Goal: Information Seeking & Learning: Learn about a topic

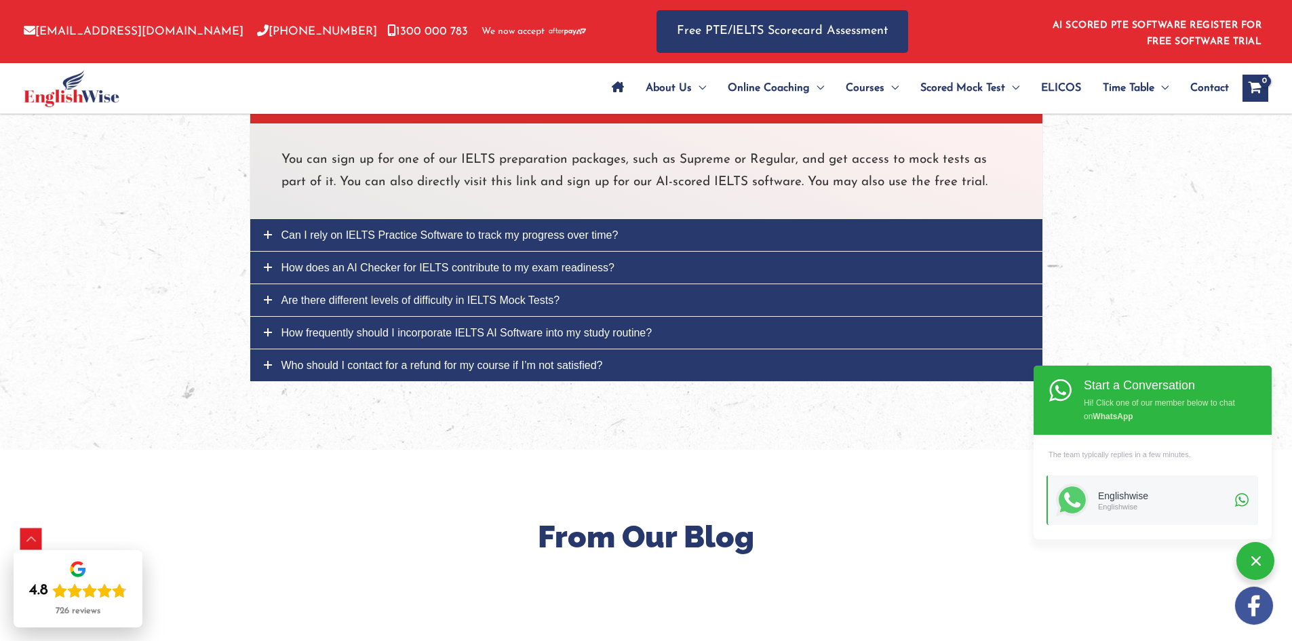
scroll to position [4611, 0]
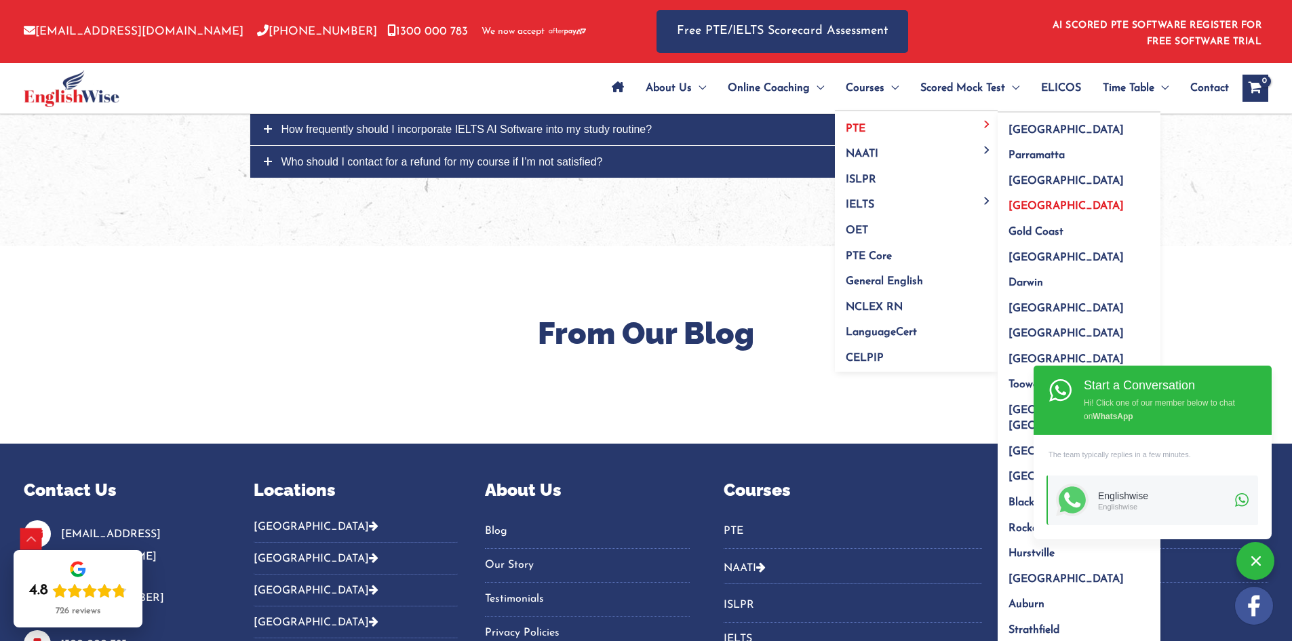
click at [1030, 201] on span "[GEOGRAPHIC_DATA]" at bounding box center [1065, 206] width 115 height 11
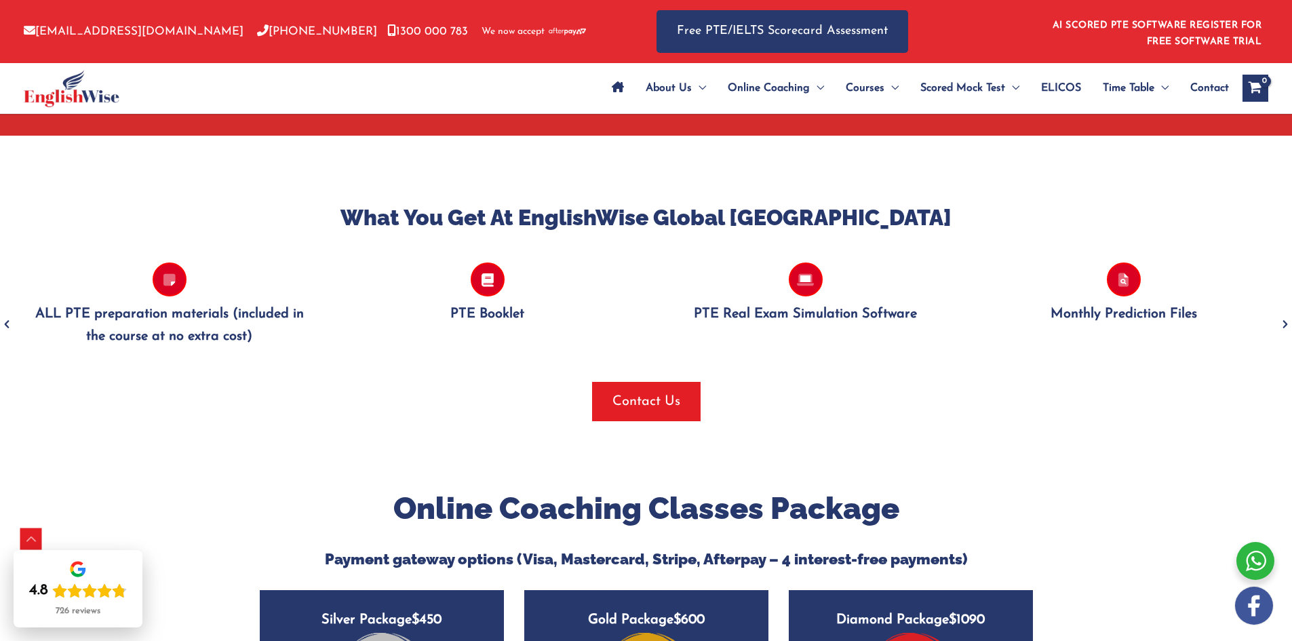
scroll to position [1582, 0]
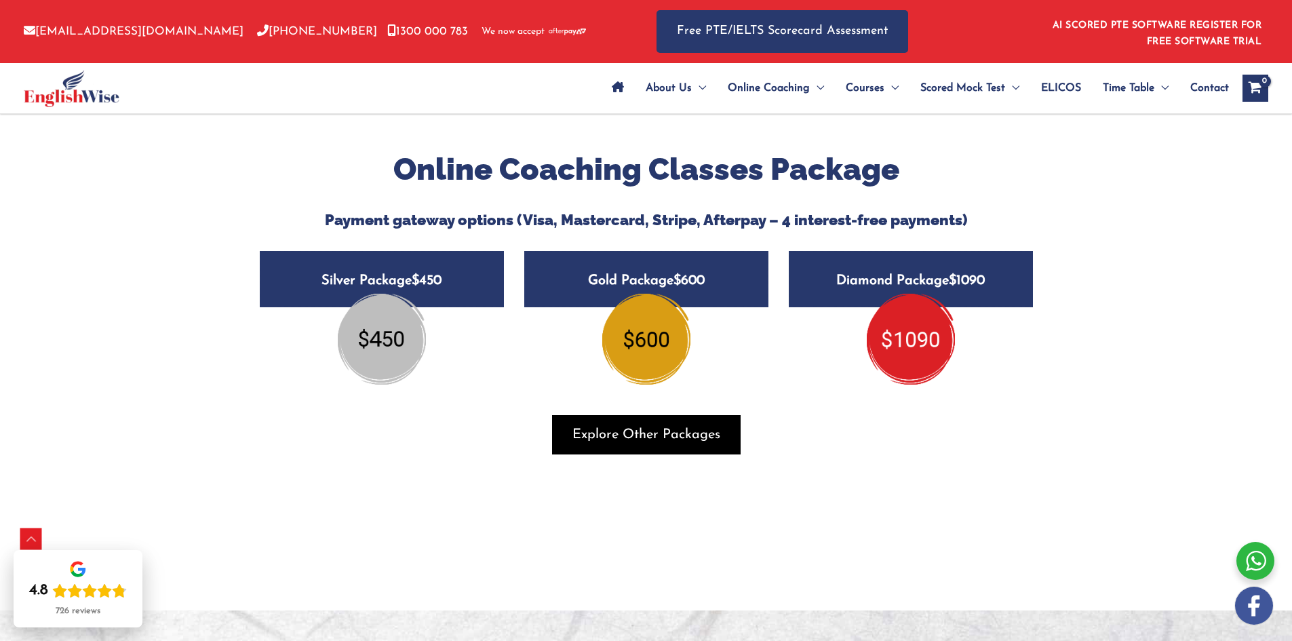
click at [709, 425] on span "Explore Other Packages" at bounding box center [646, 434] width 148 height 19
